Goal: Navigation & Orientation: Find specific page/section

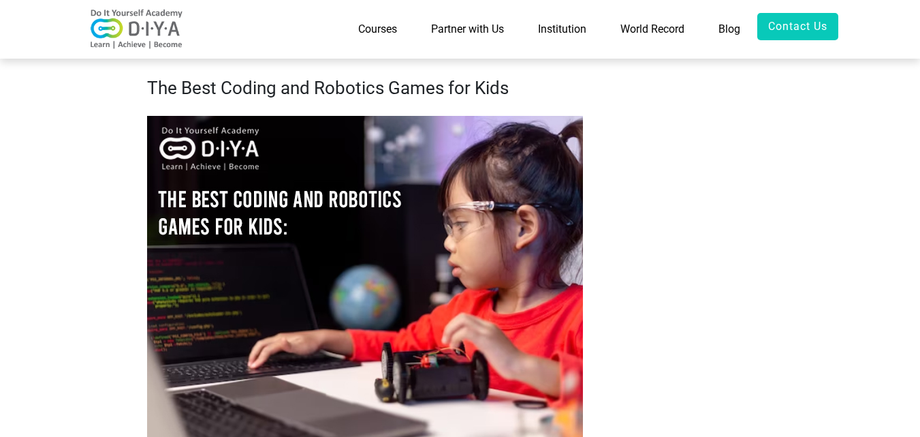
click at [662, 27] on link "World Record" at bounding box center [652, 29] width 98 height 33
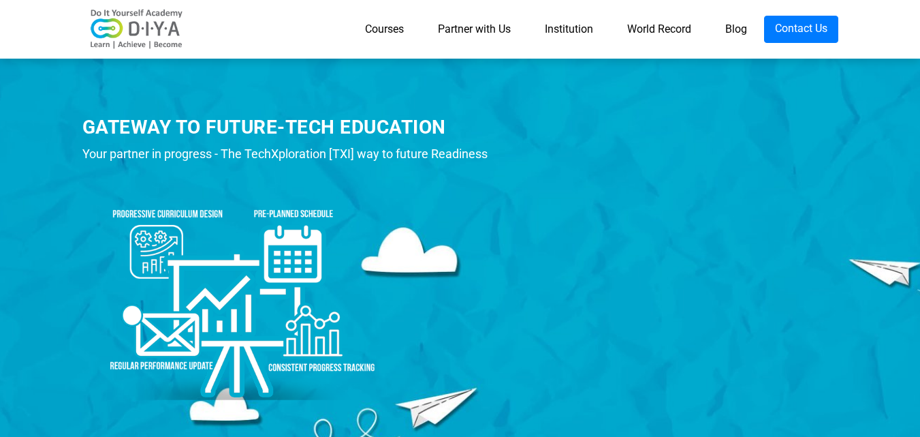
click at [460, 29] on link "Partner with Us" at bounding box center [474, 29] width 107 height 27
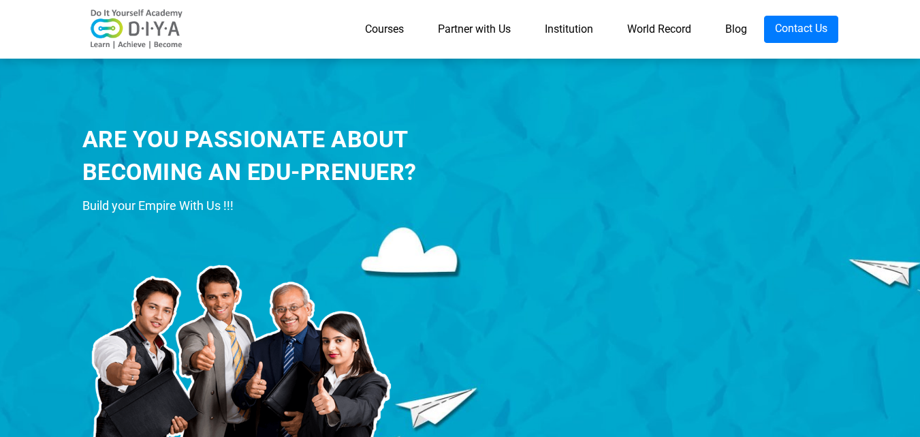
click at [383, 29] on link "Courses" at bounding box center [384, 29] width 73 height 27
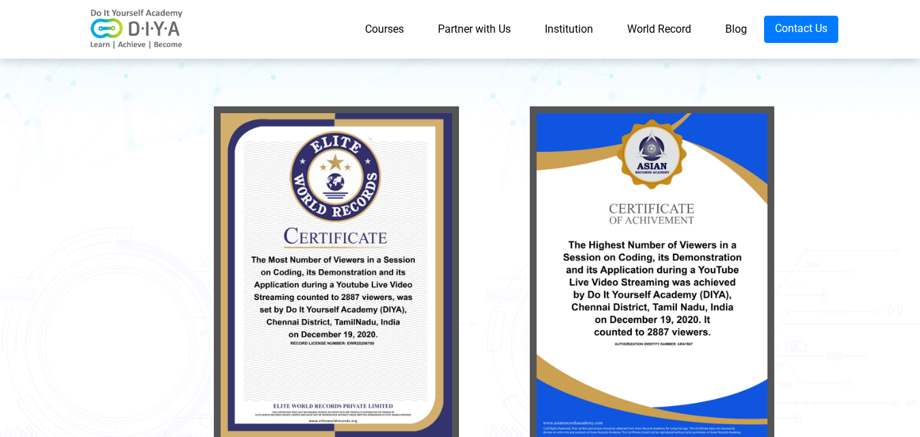
scroll to position [204, 0]
